Goal: Task Accomplishment & Management: Manage account settings

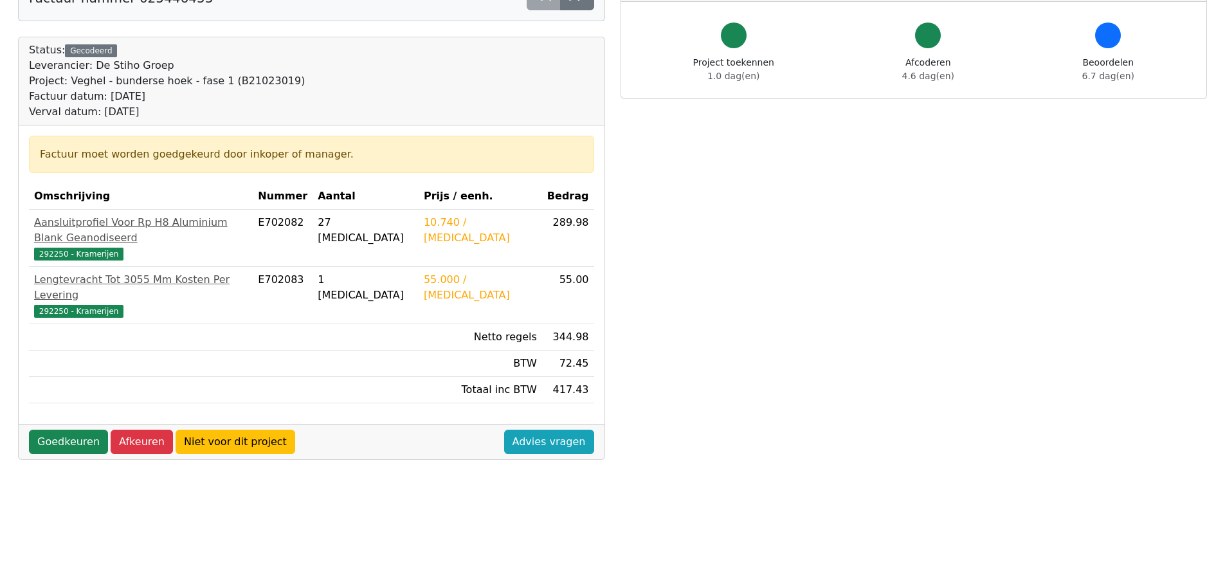
scroll to position [129, 0]
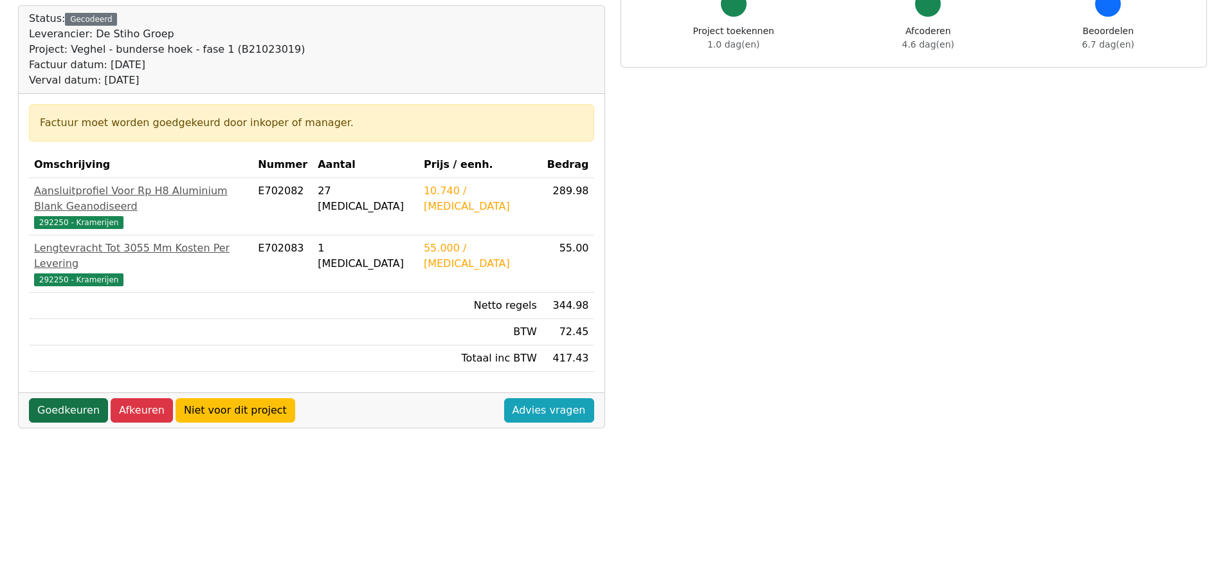
click at [59, 398] on link "Goedkeuren" at bounding box center [68, 410] width 79 height 24
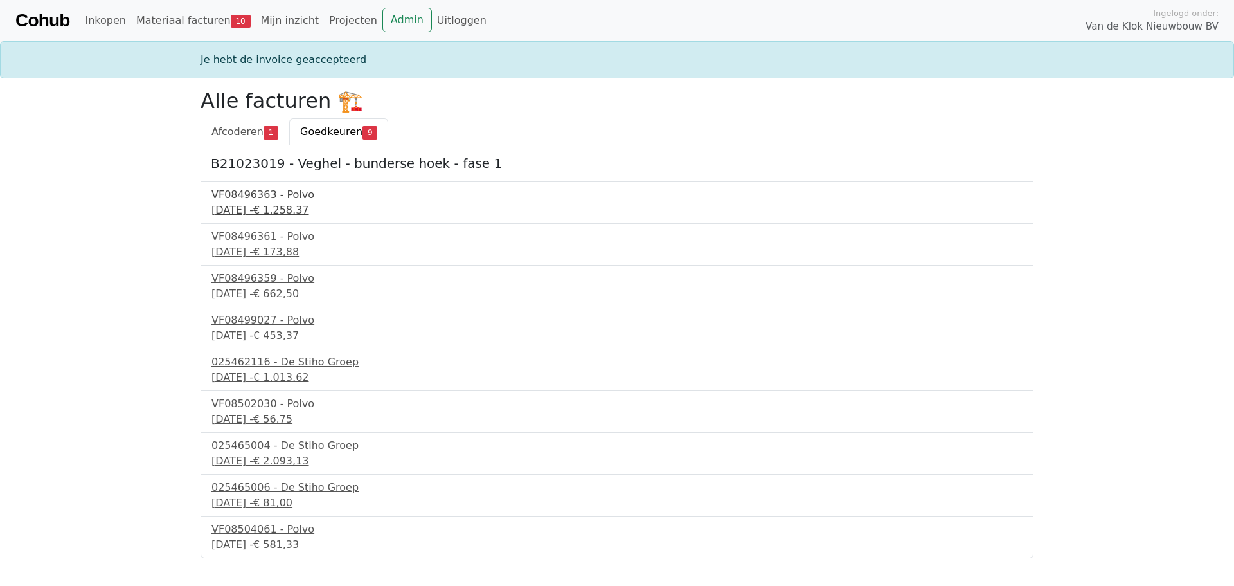
click at [266, 208] on div "17 september 2025 - € 1.258,37" at bounding box center [617, 210] width 811 height 15
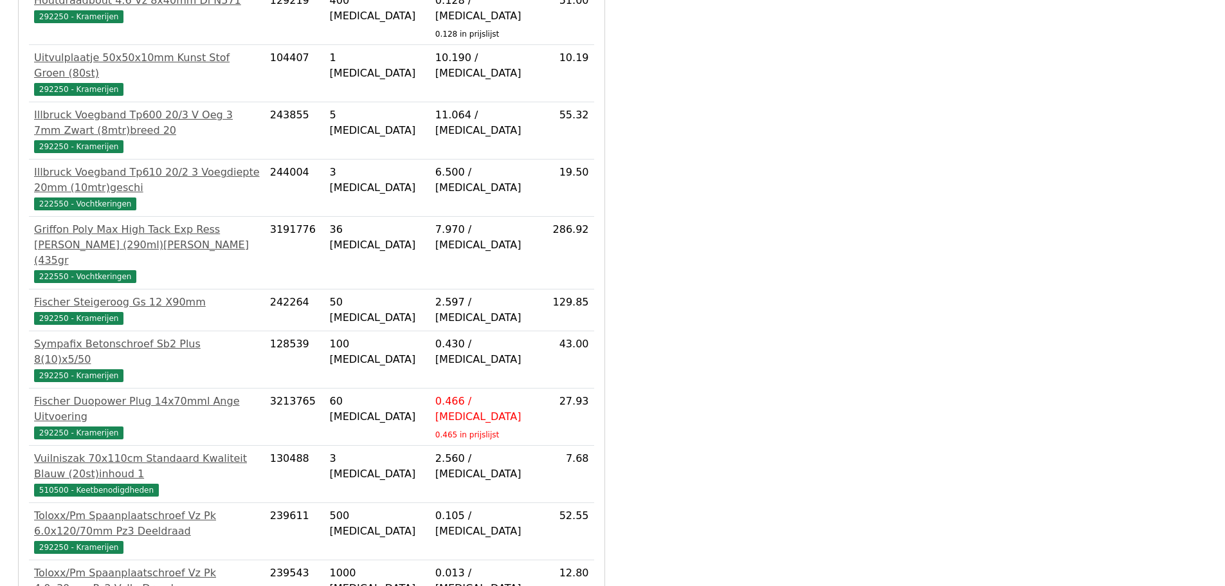
scroll to position [707, 0]
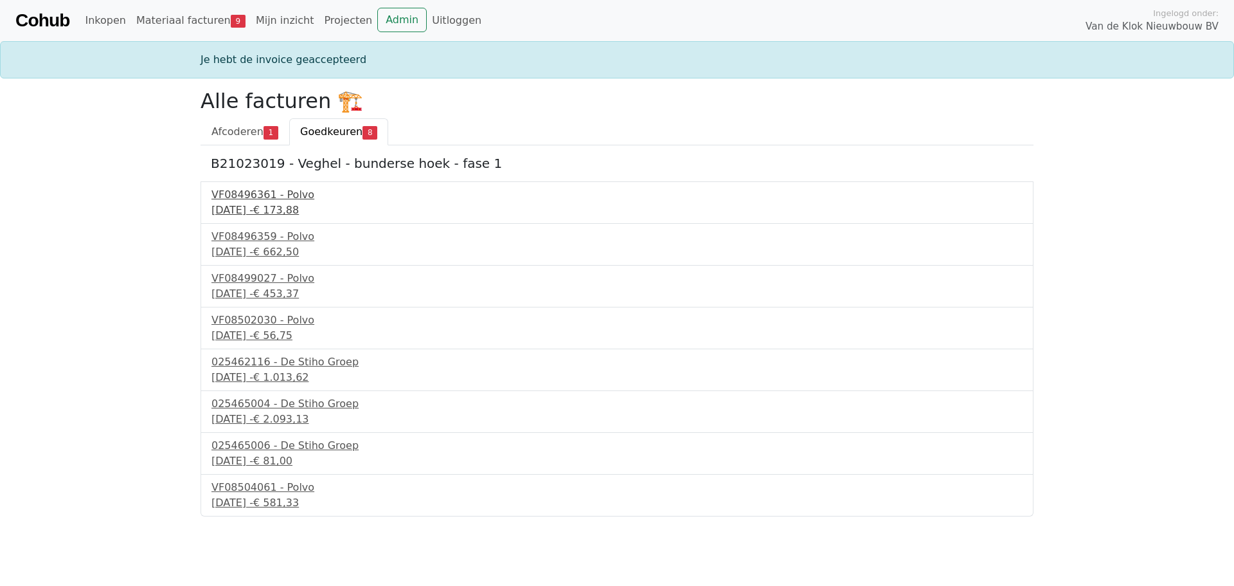
click at [282, 199] on div "VF08496361 - Polvo" at bounding box center [617, 194] width 811 height 15
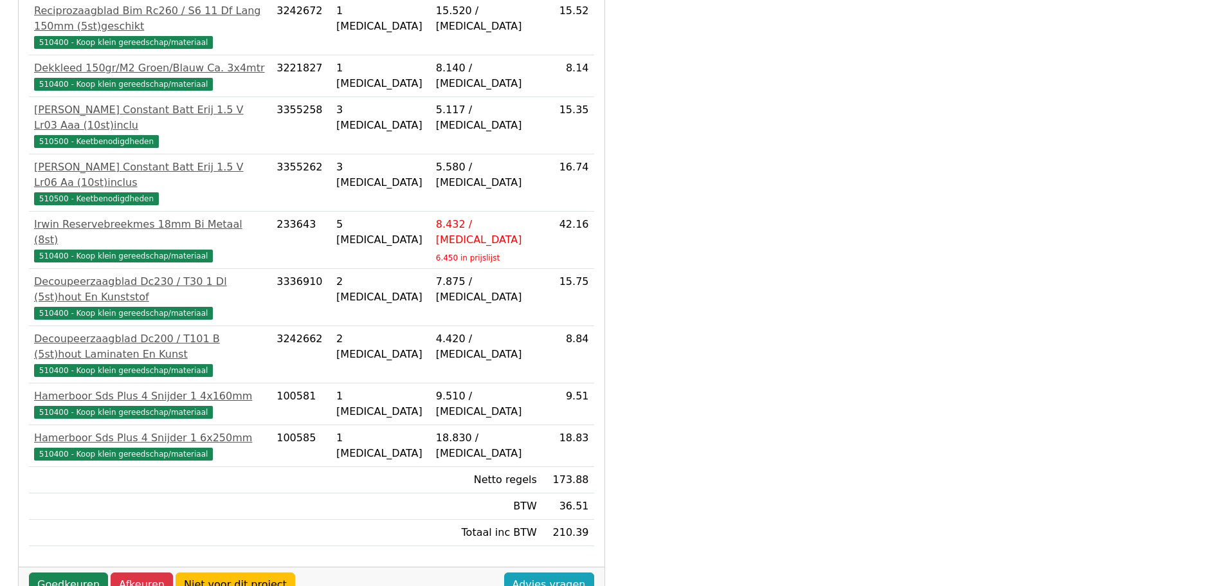
scroll to position [368, 0]
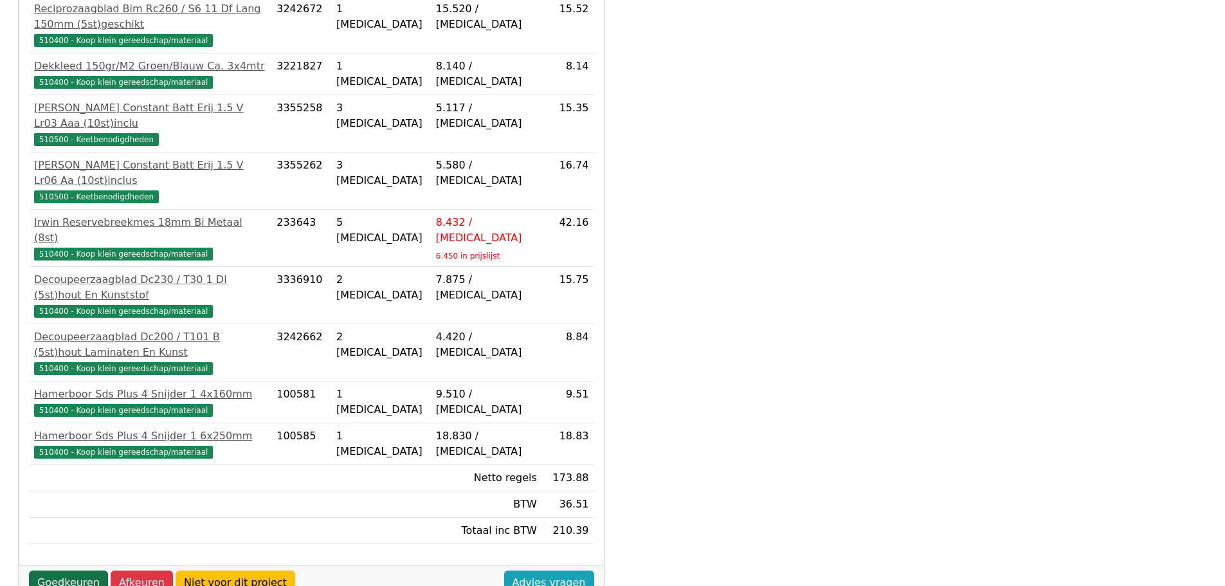
click at [66, 570] on link "Goedkeuren" at bounding box center [68, 582] width 79 height 24
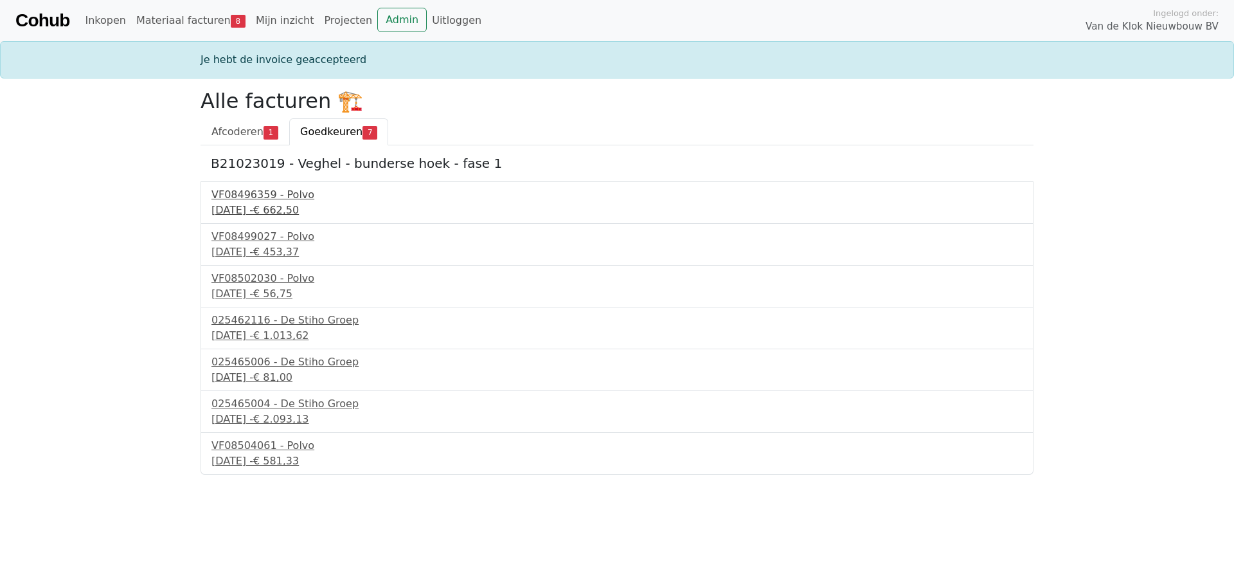
click at [276, 201] on div "VF08496359 - Polvo" at bounding box center [617, 194] width 811 height 15
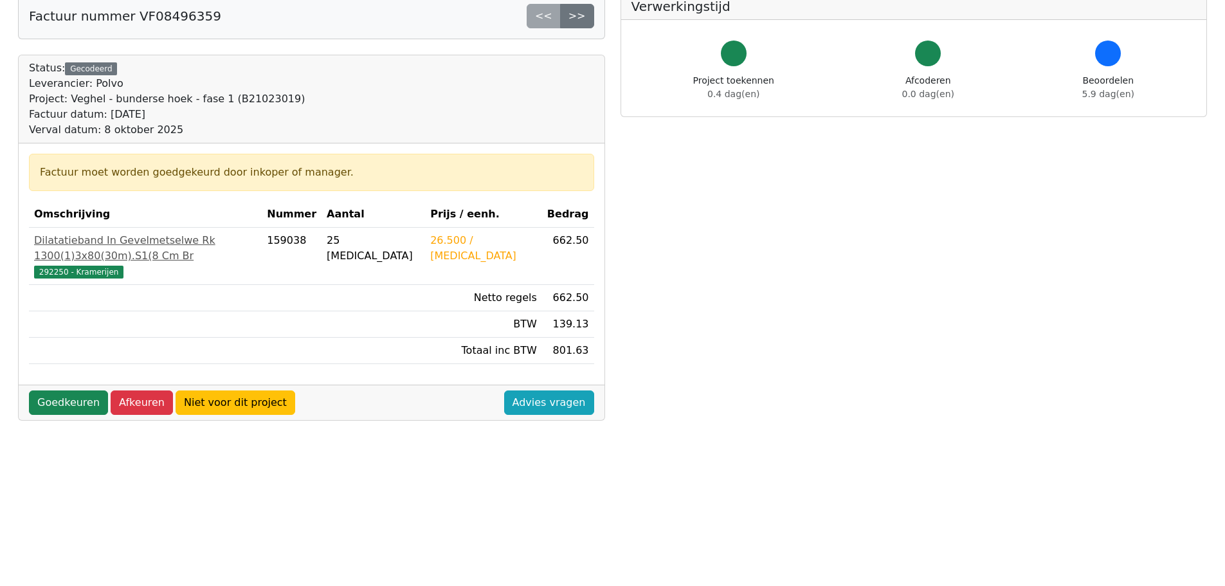
scroll to position [129, 0]
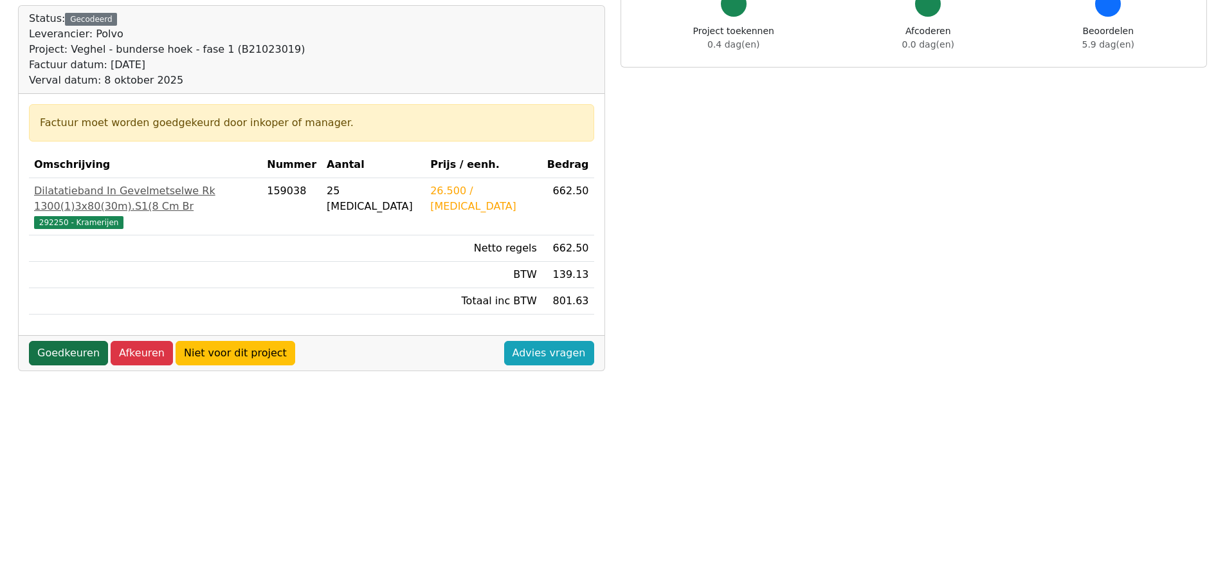
click at [61, 341] on link "Goedkeuren" at bounding box center [68, 353] width 79 height 24
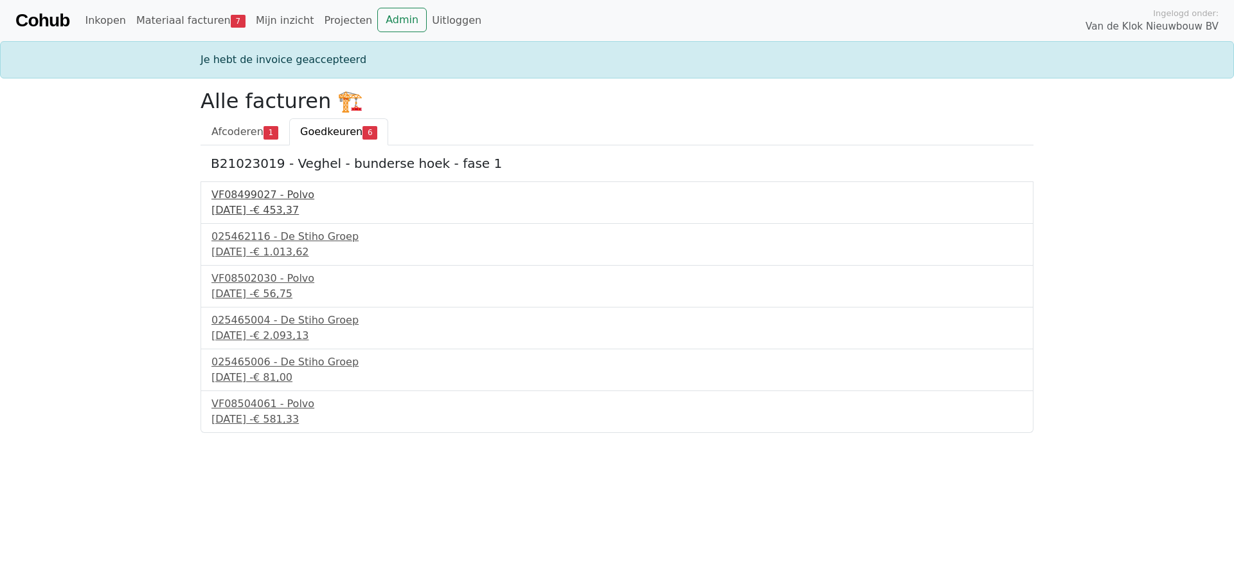
click at [249, 201] on div "VF08499027 - Polvo" at bounding box center [617, 194] width 811 height 15
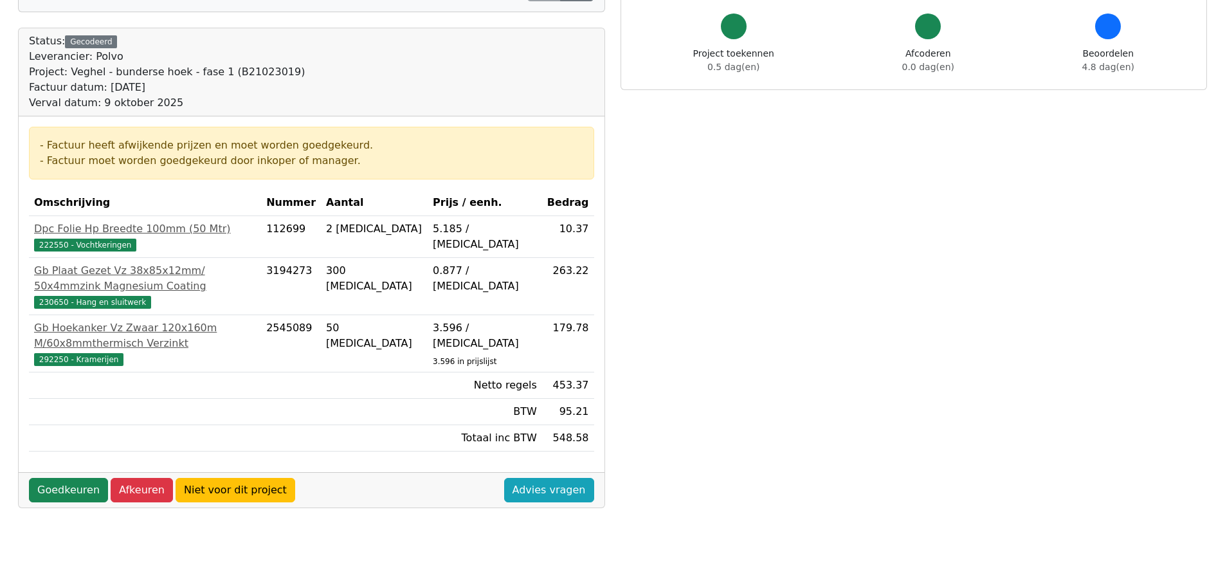
scroll to position [129, 0]
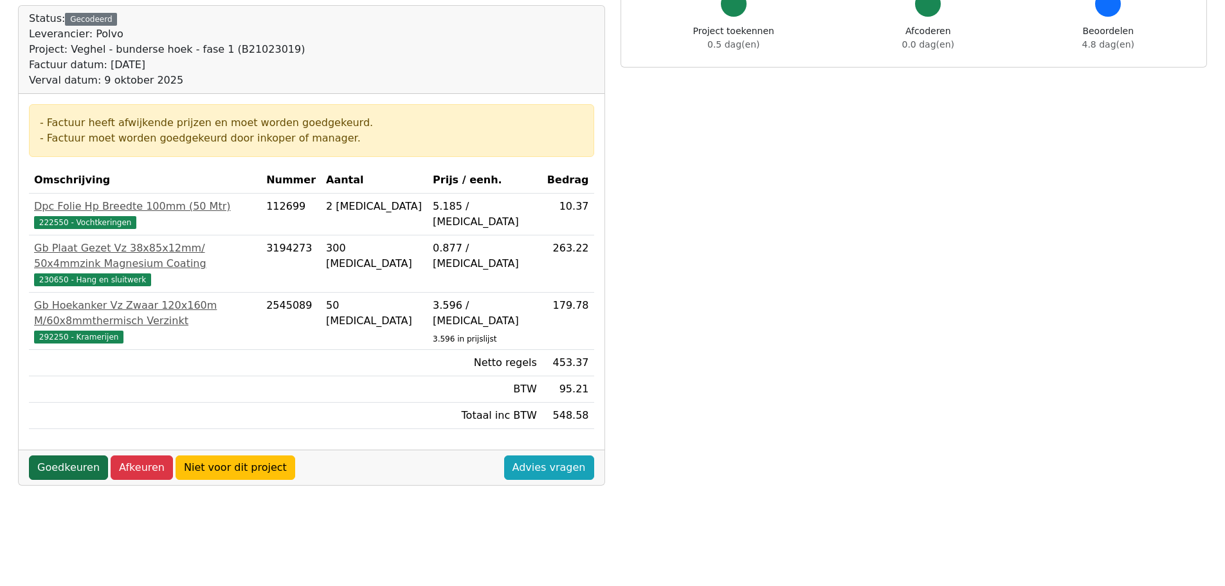
click at [68, 455] on link "Goedkeuren" at bounding box center [68, 467] width 79 height 24
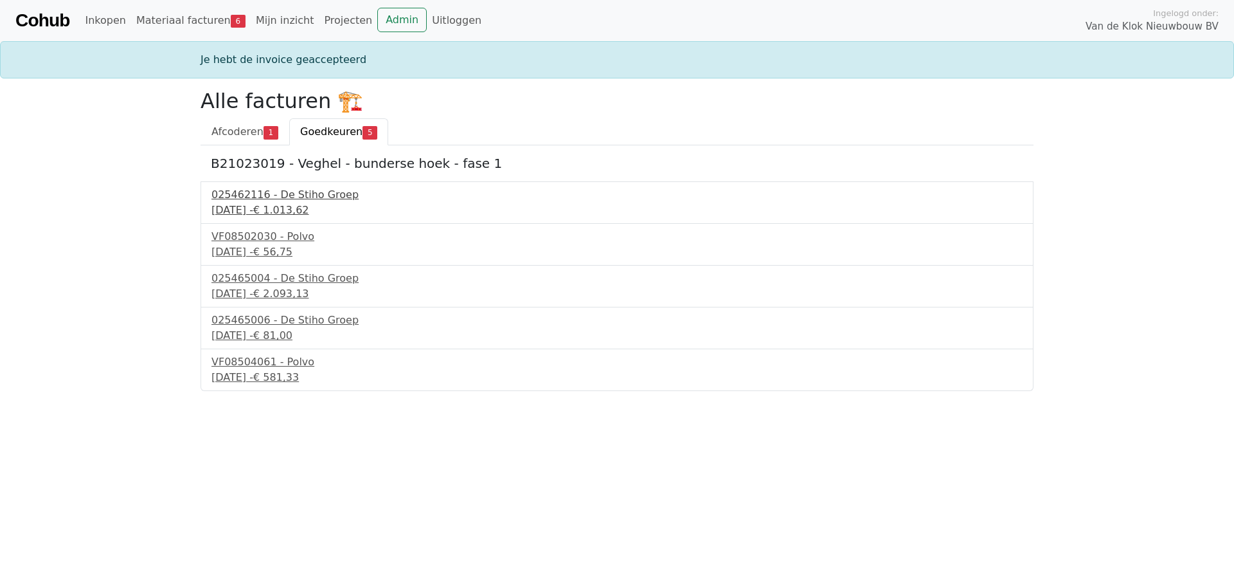
click at [280, 199] on div "025462116 - De Stiho Groep" at bounding box center [617, 194] width 811 height 15
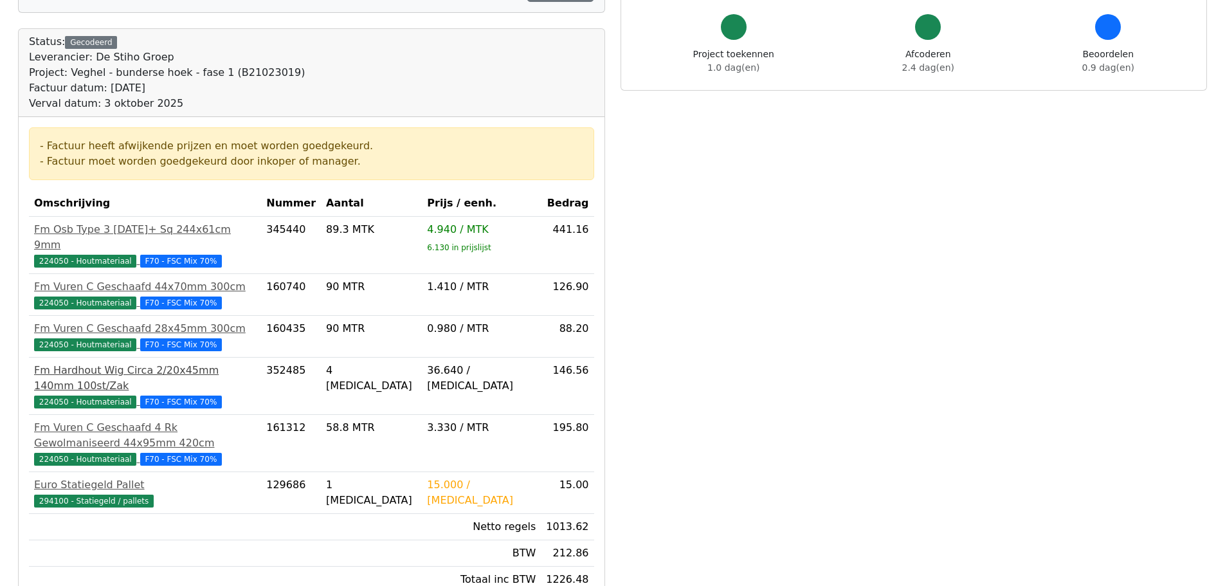
scroll to position [129, 0]
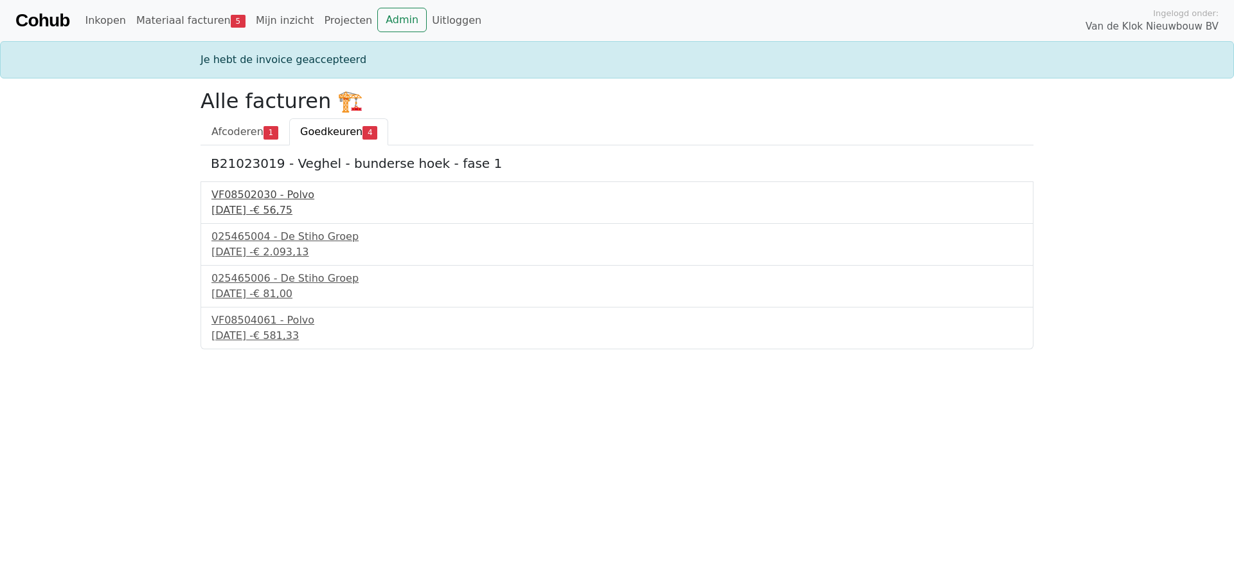
click at [269, 198] on div "VF08502030 - Polvo" at bounding box center [617, 194] width 811 height 15
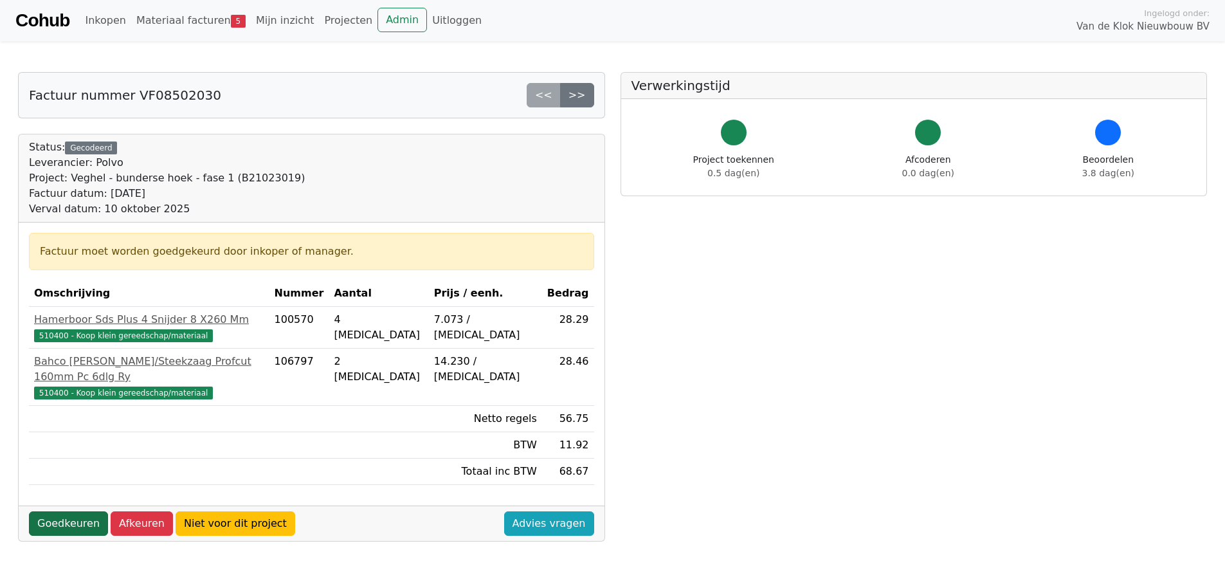
click at [77, 511] on link "Goedkeuren" at bounding box center [68, 523] width 79 height 24
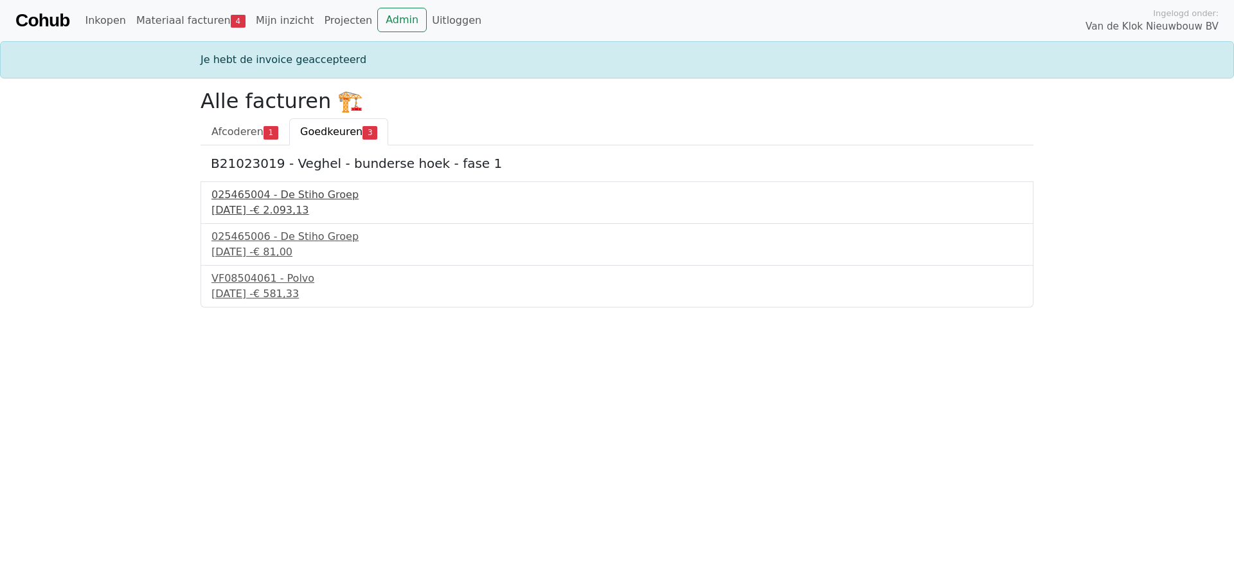
click at [258, 203] on div "[DATE] - € 2.093,13" at bounding box center [617, 210] width 811 height 15
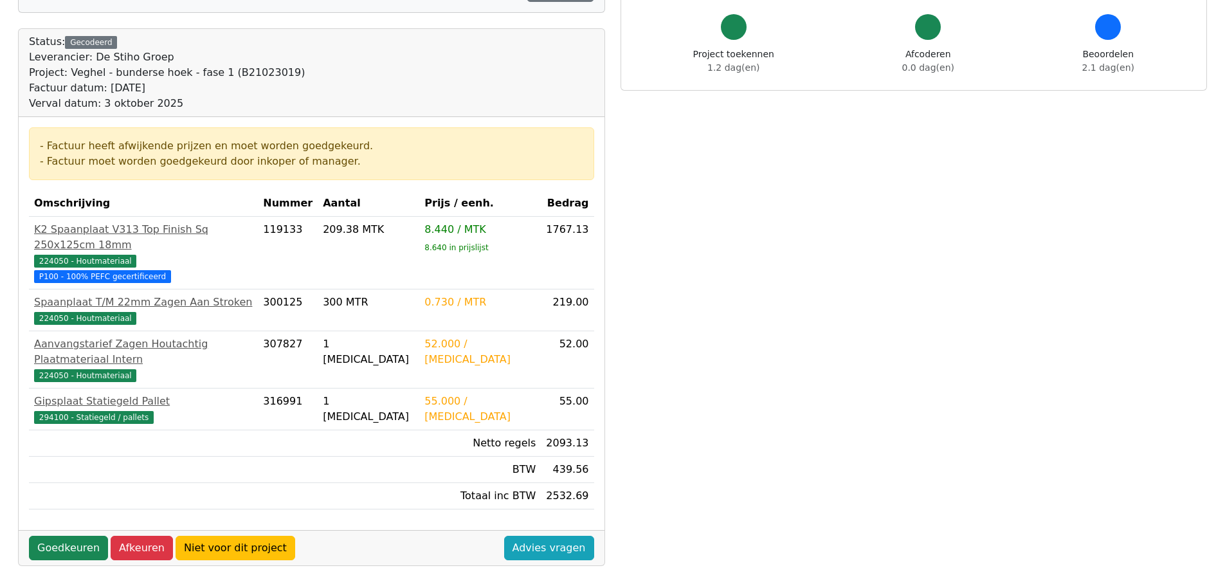
scroll to position [129, 0]
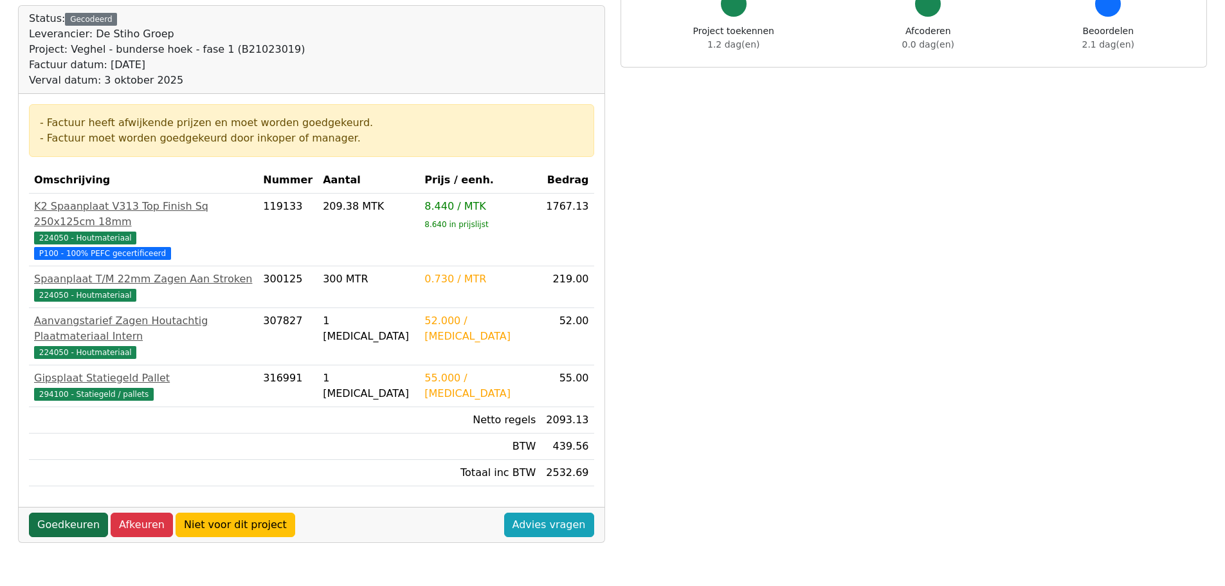
click at [79, 512] on link "Goedkeuren" at bounding box center [68, 524] width 79 height 24
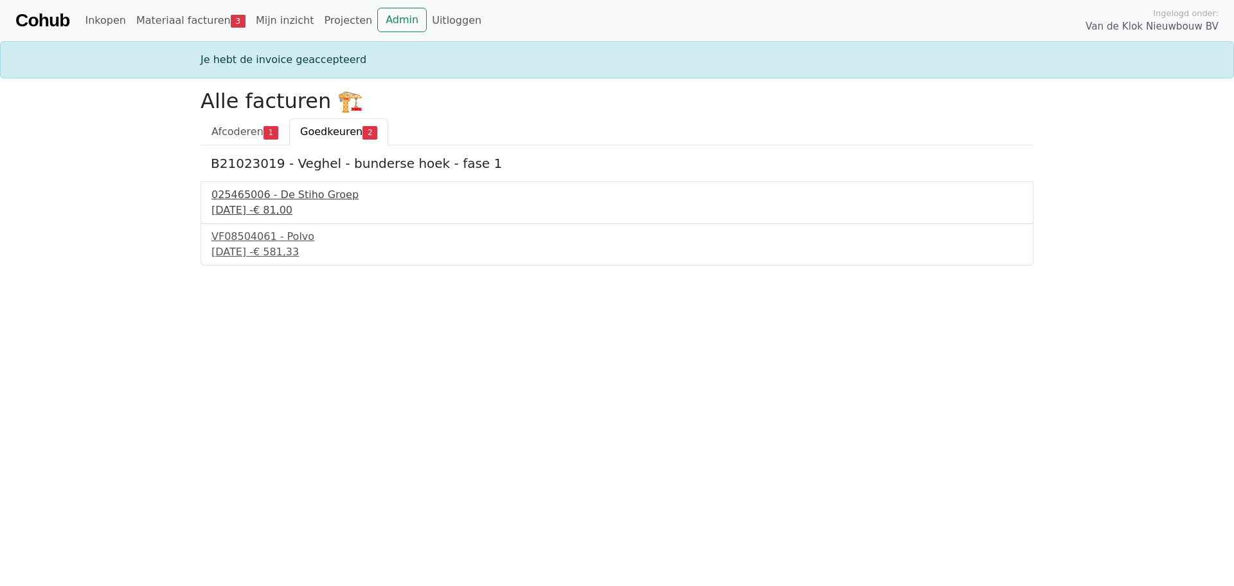
click at [258, 195] on div "025465006 - De Stiho Groep" at bounding box center [617, 194] width 811 height 15
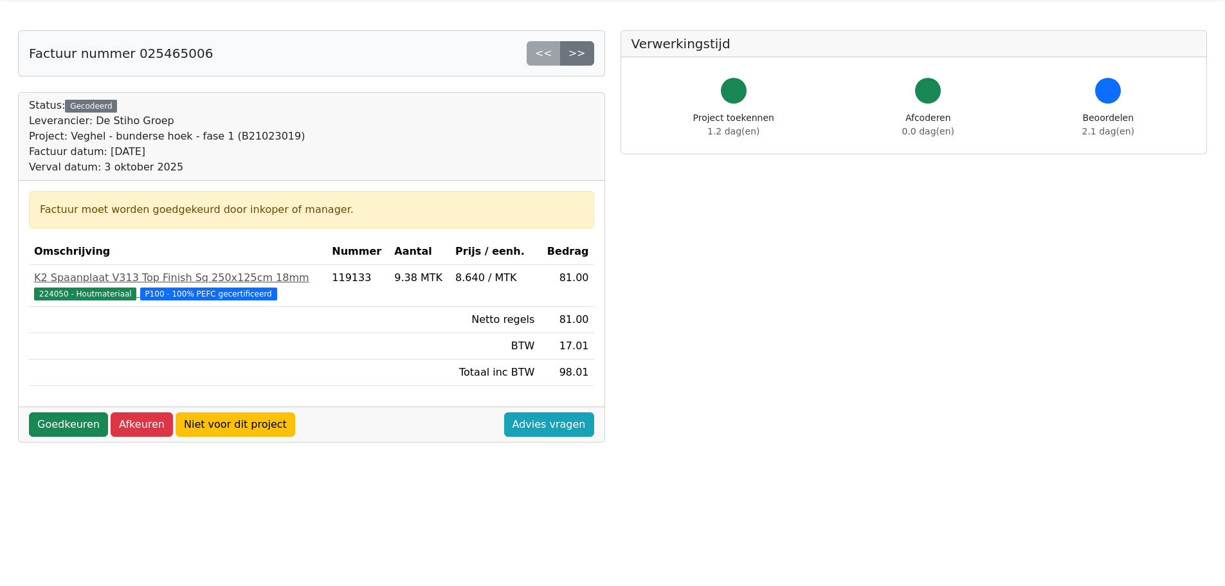
scroll to position [64, 0]
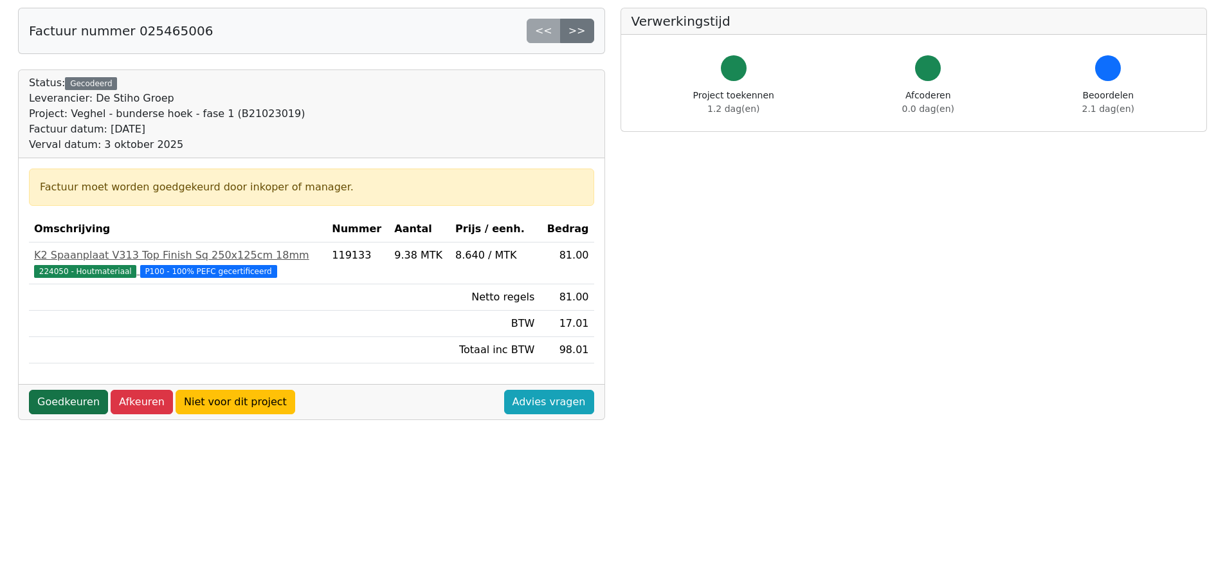
click at [69, 401] on link "Goedkeuren" at bounding box center [68, 402] width 79 height 24
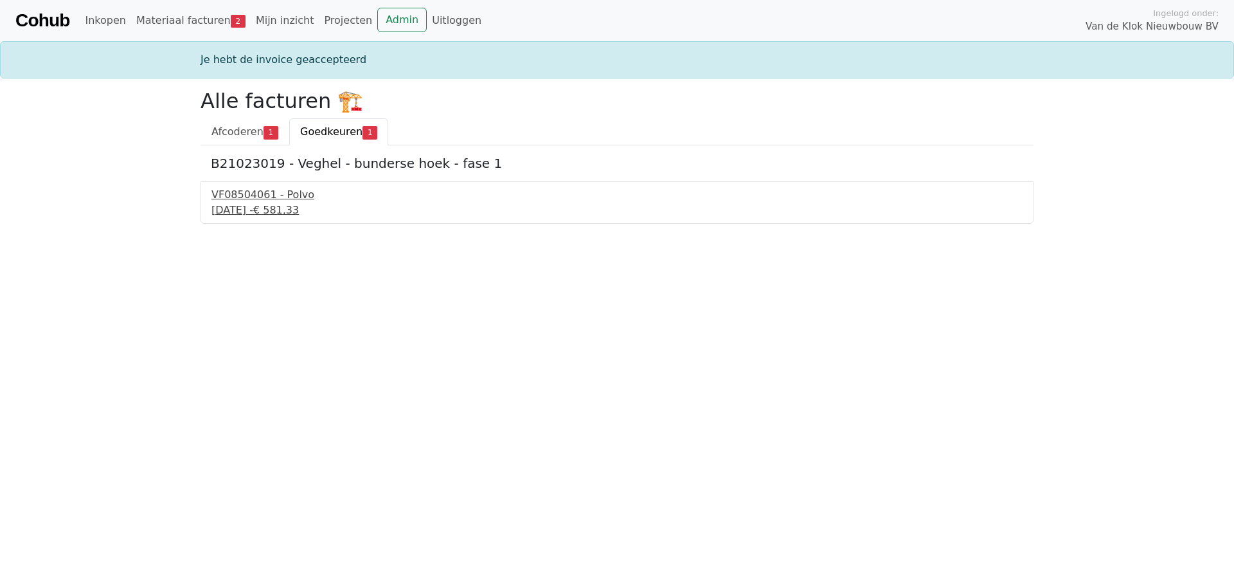
click at [257, 200] on div "VF08504061 - Polvo" at bounding box center [617, 194] width 811 height 15
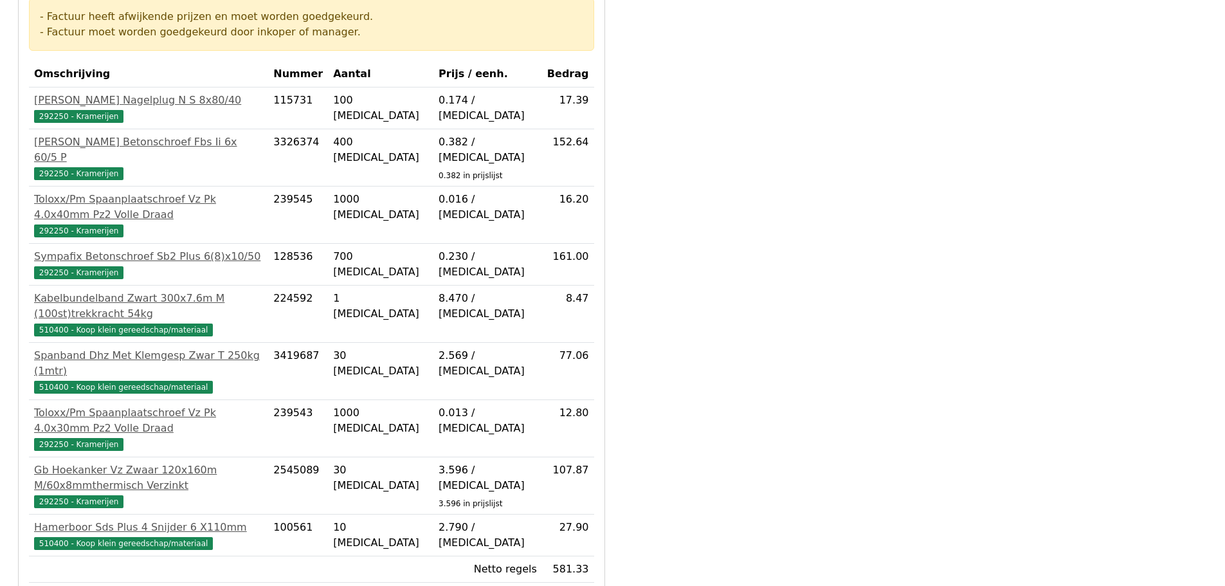
scroll to position [257, 0]
